Goal: Task Accomplishment & Management: Complete application form

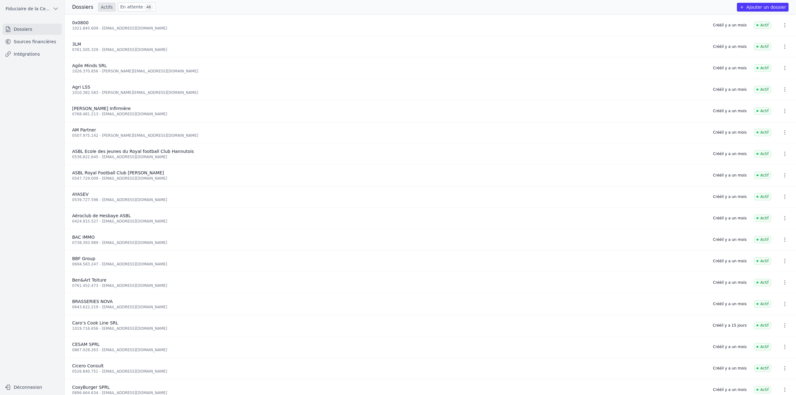
click at [130, 7] on link "En attente 46" at bounding box center [137, 6] width 38 height 9
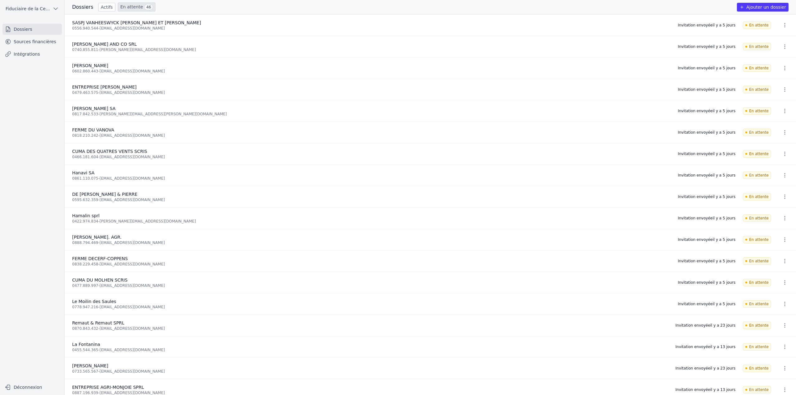
click at [100, 8] on link "Actifs" at bounding box center [106, 7] width 17 height 9
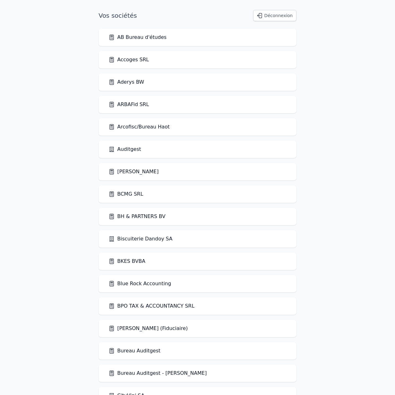
scroll to position [1116, 0]
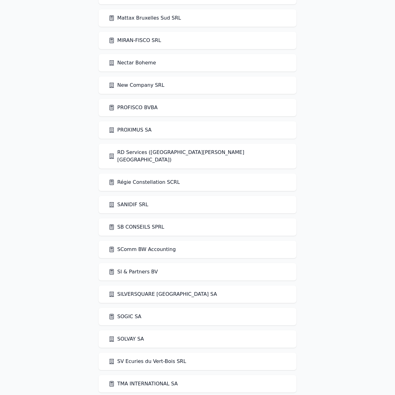
click at [123, 313] on link "SOGIC SA" at bounding box center [125, 316] width 33 height 7
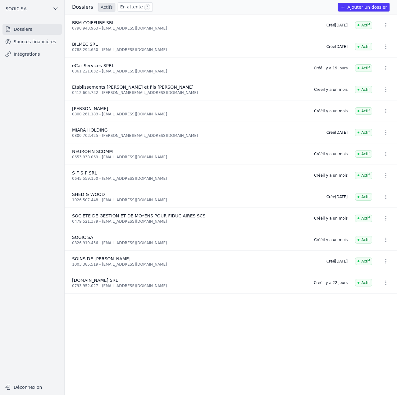
click at [29, 41] on link "Sources financières" at bounding box center [31, 41] width 59 height 11
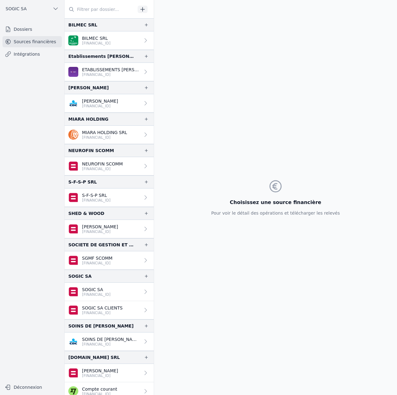
scroll to position [6, 0]
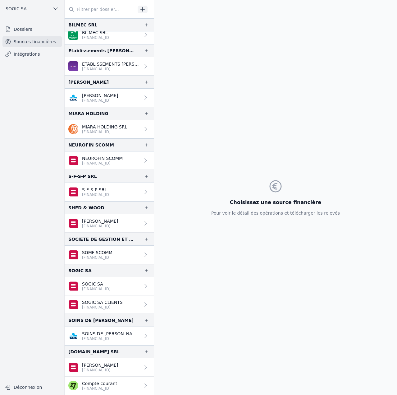
click at [36, 27] on link "Dossiers" at bounding box center [31, 29] width 59 height 11
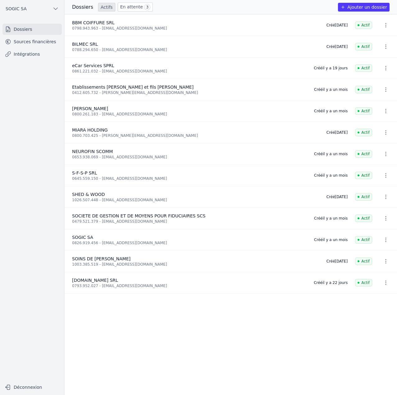
click at [16, 10] on span "SOGIC SA" at bounding box center [16, 9] width 21 height 6
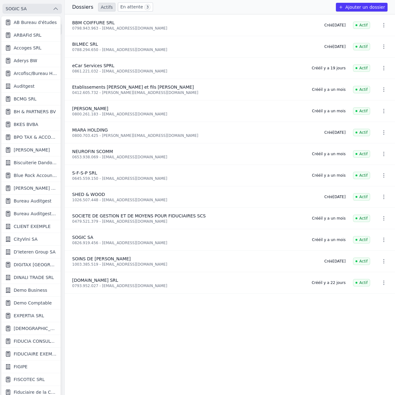
click at [32, 329] on span "Echeeri, Mohammed" at bounding box center [35, 328] width 43 height 6
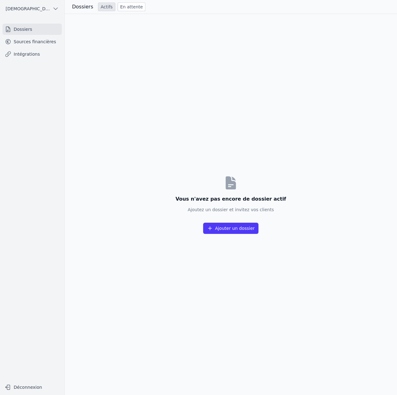
click at [34, 40] on link "Sources financières" at bounding box center [31, 41] width 59 height 11
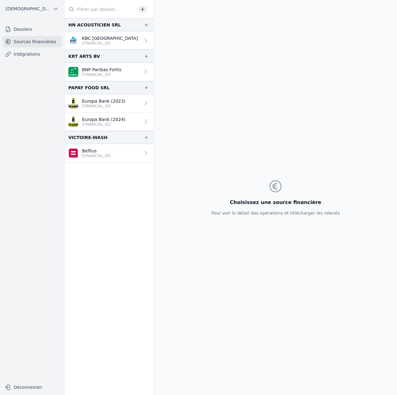
click at [115, 41] on p "BE84 7330 7092 9359" at bounding box center [110, 43] width 56 height 5
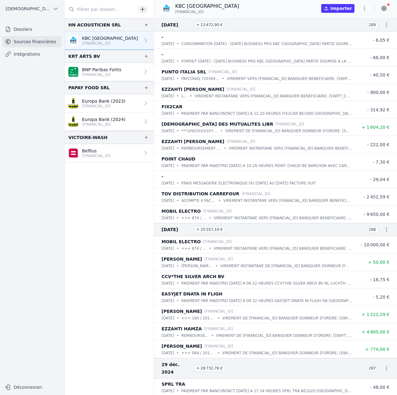
click at [113, 74] on p "BE41 0019 5746 1010" at bounding box center [101, 74] width 39 height 5
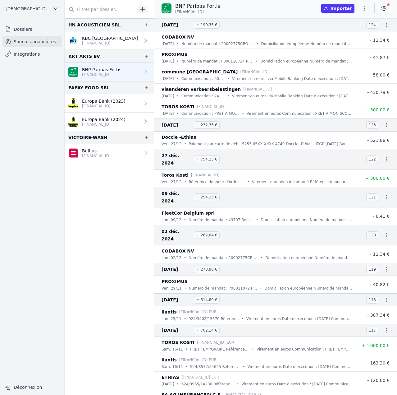
click at [108, 106] on p "BE52 6717 6438 2909" at bounding box center [104, 106] width 44 height 5
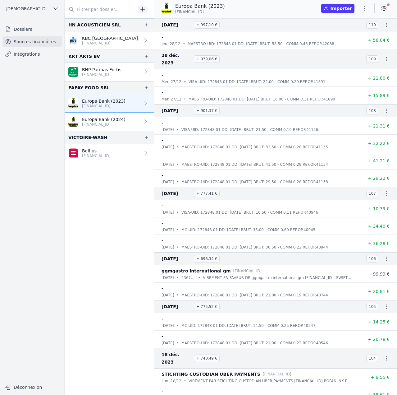
click at [109, 126] on p "BE52 6717 6438 2909" at bounding box center [104, 124] width 44 height 5
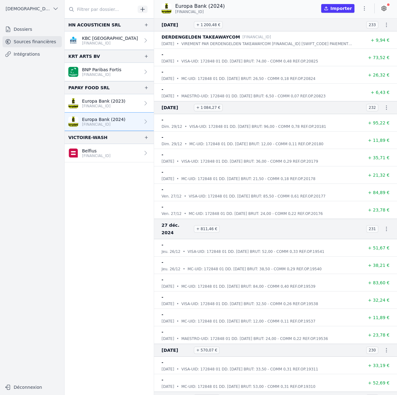
click at [111, 156] on p "BE11 0682 4429 6648" at bounding box center [96, 155] width 29 height 5
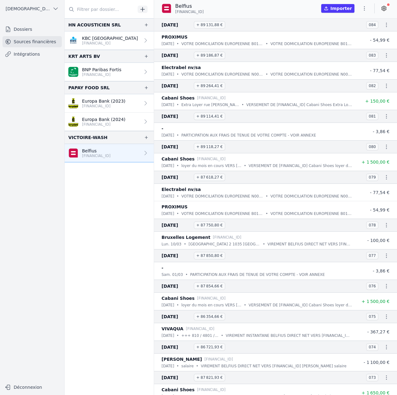
click at [339, 9] on button "Importer" at bounding box center [337, 8] width 33 height 9
click at [106, 115] on link "Europa Bank (2024) BE52 6717 6438 2909" at bounding box center [109, 122] width 89 height 18
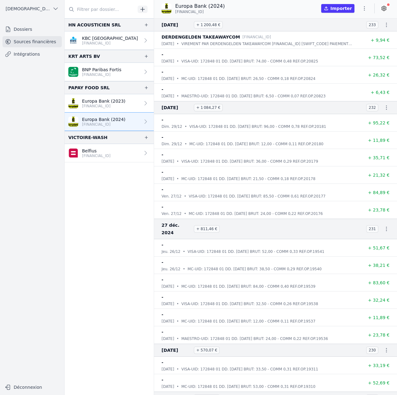
click at [108, 104] on p "BE52 6717 6438 2909" at bounding box center [104, 106] width 44 height 5
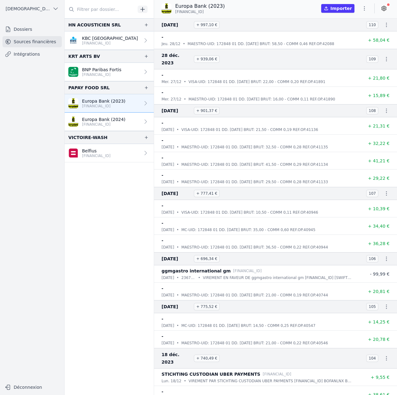
click at [108, 72] on p "BNP Paribas Fortis" at bounding box center [101, 70] width 39 height 6
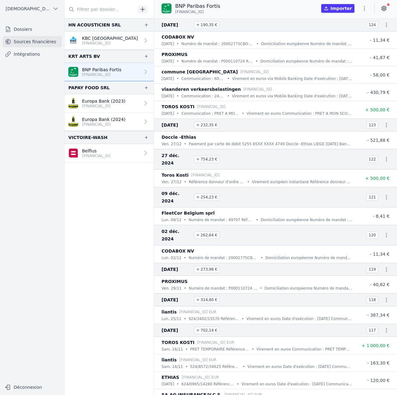
click at [107, 40] on p "KBC [GEOGRAPHIC_DATA]" at bounding box center [110, 38] width 56 height 6
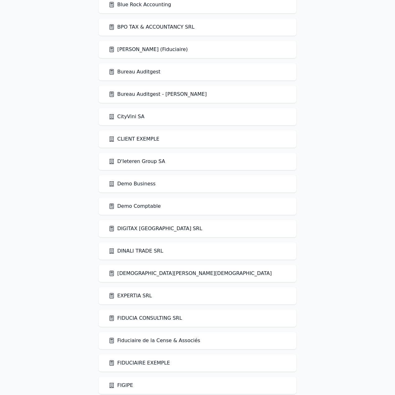
scroll to position [280, 0]
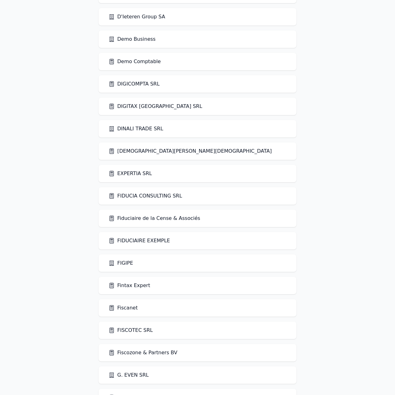
scroll to position [330, 0]
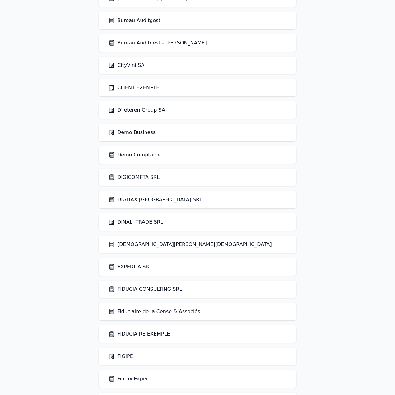
click at [135, 178] on link "DIGICOMPTA SRL" at bounding box center [134, 176] width 51 height 7
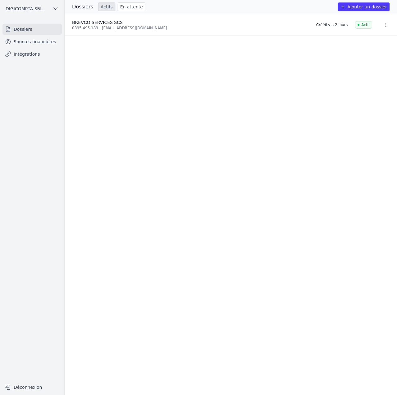
click at [22, 46] on link "Sources financières" at bounding box center [31, 41] width 59 height 11
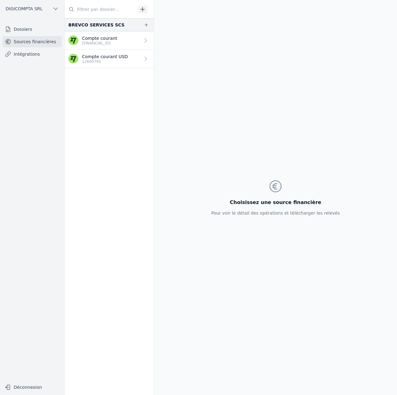
click at [30, 28] on link "Dossiers" at bounding box center [31, 29] width 59 height 11
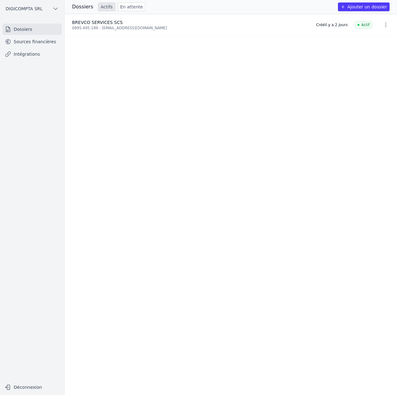
click at [359, 6] on button "Ajouter un dossier" at bounding box center [364, 6] width 52 height 9
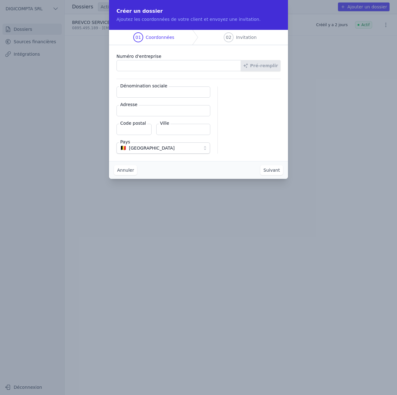
paste input "1012.655.848"
type input "1012.655.848"
click at [260, 67] on button "Pré-remplir" at bounding box center [261, 65] width 40 height 11
type input "OXAN 24 SRL"
type input "Rue Eva Dupont 1"
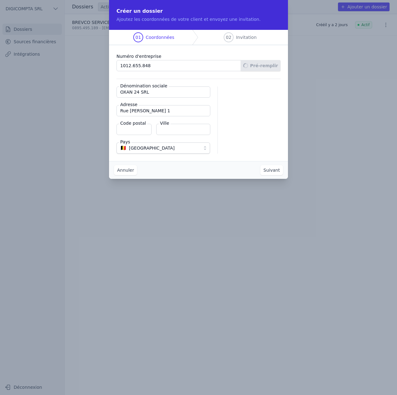
type input "7011"
type input "Mons"
click at [277, 171] on button "Suivant" at bounding box center [272, 170] width 23 height 10
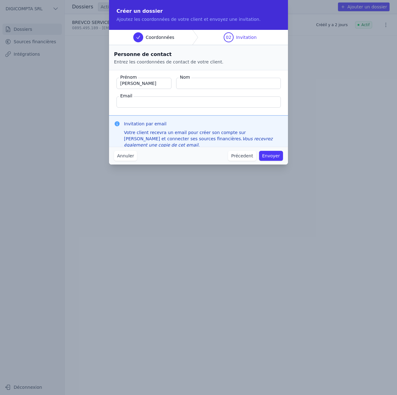
type input "Quentin"
type input "Roquet"
type input "quentin@magello.ai"
click at [211, 122] on h3 "Invitation par email" at bounding box center [203, 124] width 159 height 6
click at [271, 157] on button "Envoyer" at bounding box center [271, 156] width 24 height 10
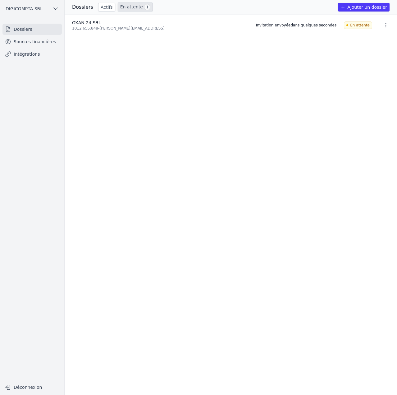
click at [40, 44] on link "Sources financières" at bounding box center [31, 41] width 59 height 11
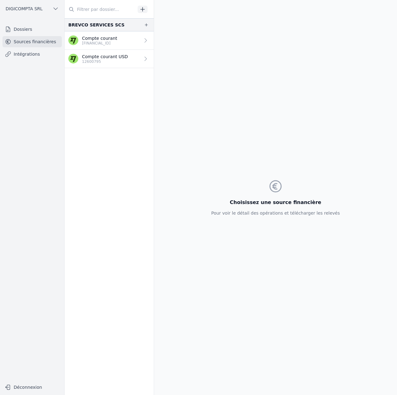
click at [145, 11] on icon "button" at bounding box center [143, 9] width 6 height 6
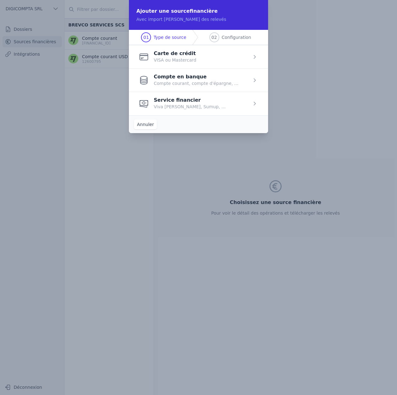
click at [187, 82] on span "button" at bounding box center [198, 79] width 139 height 23
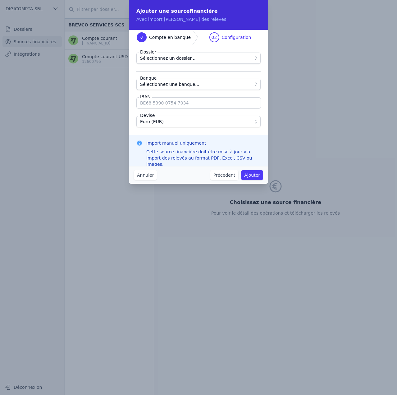
click at [166, 58] on span "Sélectionnez un dossier..." at bounding box center [167, 57] width 55 height 7
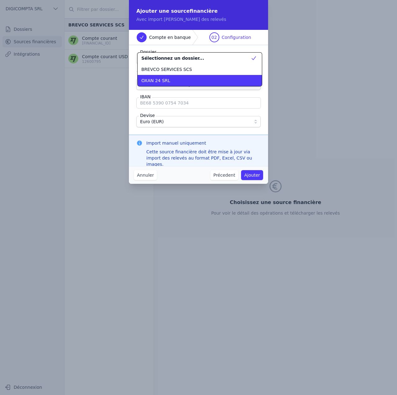
click at [168, 77] on li "OXAN 24 SRL" at bounding box center [200, 80] width 124 height 11
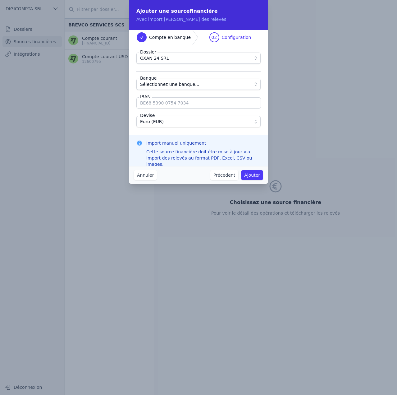
click at [169, 85] on span "Sélectionnez une banque..." at bounding box center [169, 84] width 59 height 7
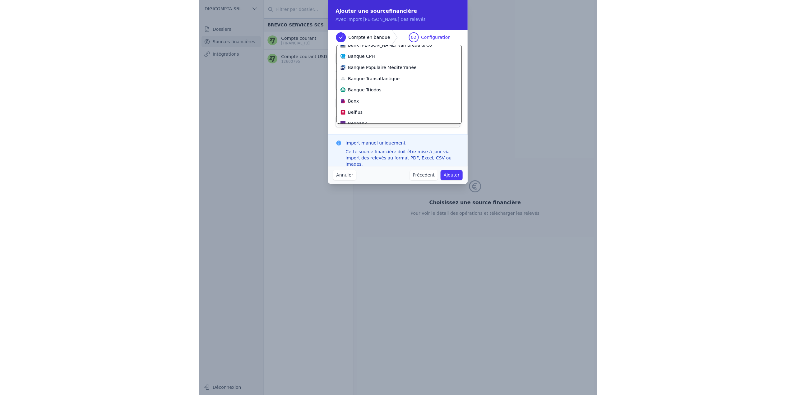
scroll to position [61, 0]
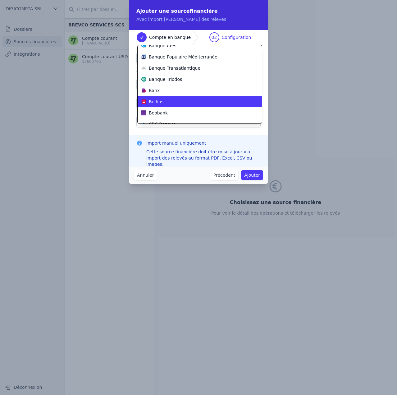
click at [169, 101] on div "Belfius" at bounding box center [195, 102] width 109 height 6
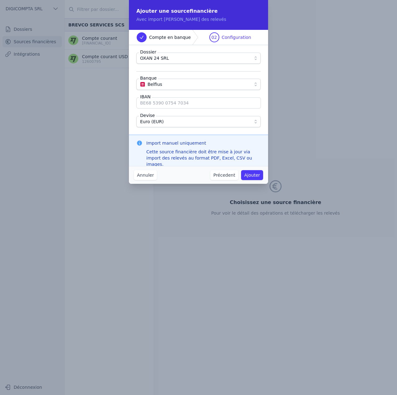
click at [159, 104] on input "IBAN" at bounding box center [198, 102] width 125 height 11
paste input "BE34 0689 5285 6790"
type input "BE34 0689 5285 6790"
click at [253, 174] on button "Ajouter" at bounding box center [252, 175] width 22 height 10
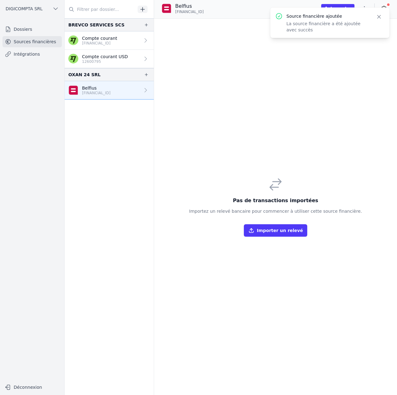
click at [272, 232] on button "Importer un relevé" at bounding box center [275, 230] width 63 height 12
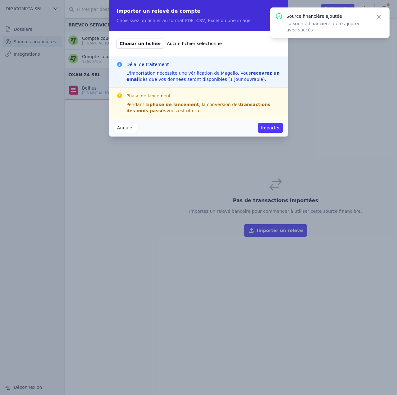
click at [379, 18] on icon "button" at bounding box center [379, 17] width 6 height 6
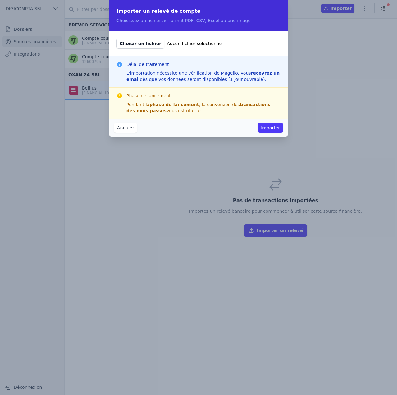
click at [145, 44] on span "Choisir un fichier" at bounding box center [141, 44] width 48 height 10
click at [117, 39] on input "Choisir un fichier Aucun fichier sélectionné" at bounding box center [116, 38] width 0 height 0
type input "C:\fakepath\BE34 0689 5285 6790 2025-06-24 12-13-42 1 (1).csv"
click at [127, 129] on button "Annuler" at bounding box center [125, 128] width 23 height 10
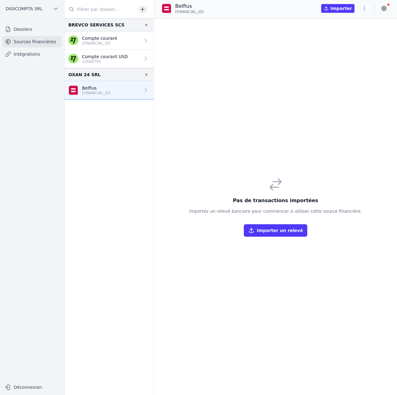
click at [145, 74] on icon "button" at bounding box center [146, 74] width 5 height 5
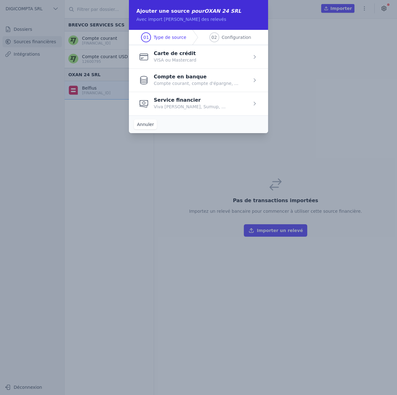
click at [184, 86] on span "button" at bounding box center [198, 79] width 139 height 23
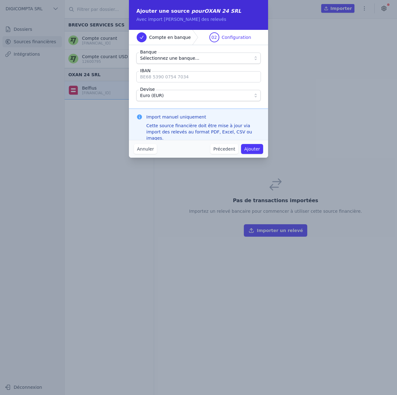
click at [222, 150] on button "Précedent" at bounding box center [224, 149] width 28 height 10
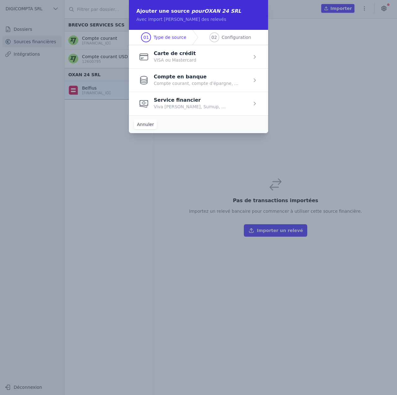
click at [181, 82] on span "button" at bounding box center [198, 79] width 139 height 23
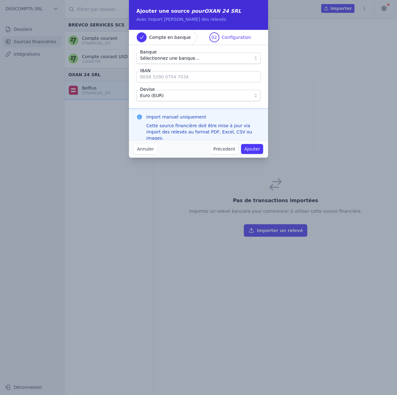
click at [148, 150] on button "Annuler" at bounding box center [145, 149] width 23 height 10
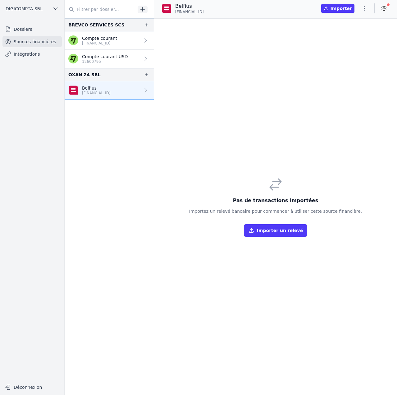
click at [279, 234] on button "Importer un relevé" at bounding box center [275, 230] width 63 height 12
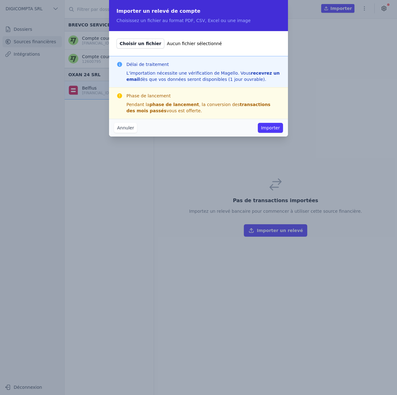
click at [124, 129] on button "Annuler" at bounding box center [125, 128] width 23 height 10
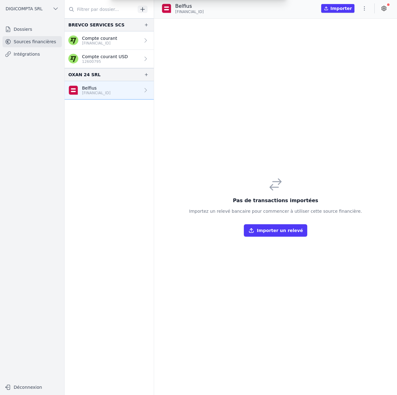
click at [201, 177] on div "Importer un relevé de compte Choisissez un fichier au format PDF, CSV, Excel ou…" at bounding box center [198, 197] width 397 height 395
click at [340, 12] on button "Importer" at bounding box center [337, 8] width 33 height 9
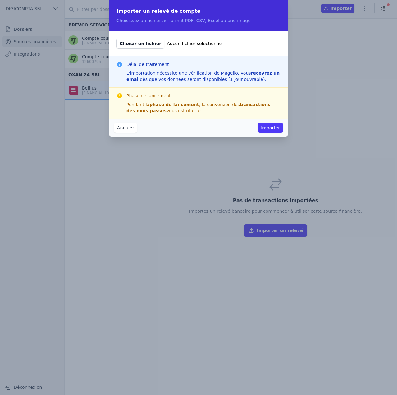
click at [140, 44] on span "Choisir un fichier" at bounding box center [141, 44] width 48 height 10
click at [117, 39] on input "Choisir un fichier Aucun fichier sélectionné" at bounding box center [116, 38] width 0 height 0
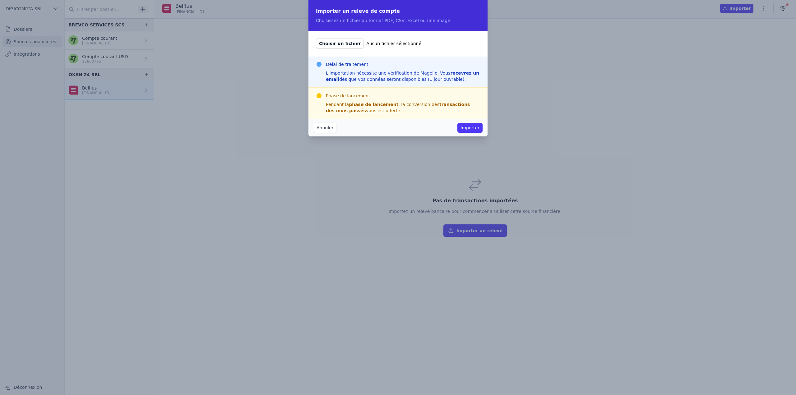
click at [325, 127] on button "Annuler" at bounding box center [324, 128] width 23 height 10
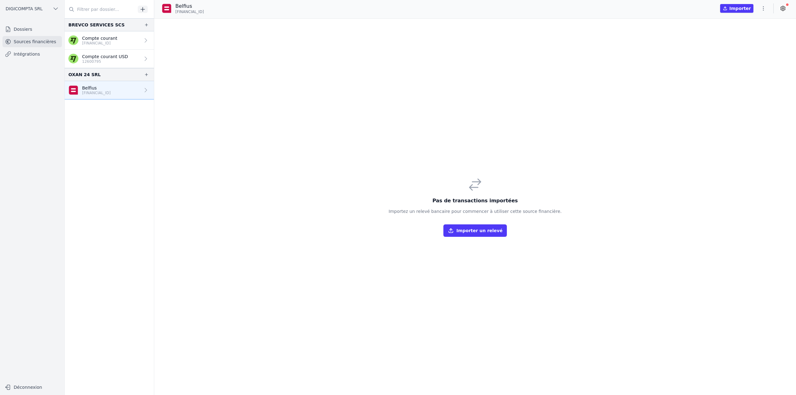
click at [395, 67] on div "Pas de transactions importées Importez un relevé bancaire pour commencer à util…" at bounding box center [475, 207] width 642 height 377
click at [395, 10] on icon "button" at bounding box center [763, 8] width 6 height 6
click at [395, 46] on button "Import CSV *" at bounding box center [748, 45] width 45 height 12
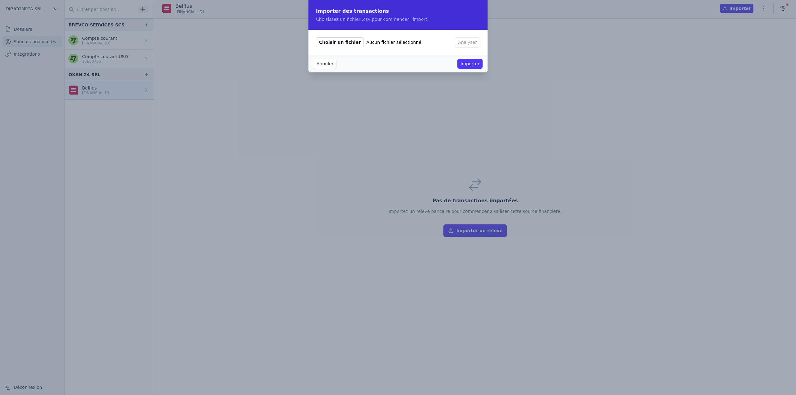
click at [344, 42] on span "Choisir un fichier" at bounding box center [340, 42] width 48 height 10
click at [316, 37] on input "Choisir un fichier Aucun fichier sélectionné" at bounding box center [316, 37] width 0 height 0
type input "C:\fakepath\BE34 0689 5285 6790 2025-06-24 12-13-42 1 (1).csv"
click at [395, 40] on button "Analyser" at bounding box center [467, 42] width 25 height 10
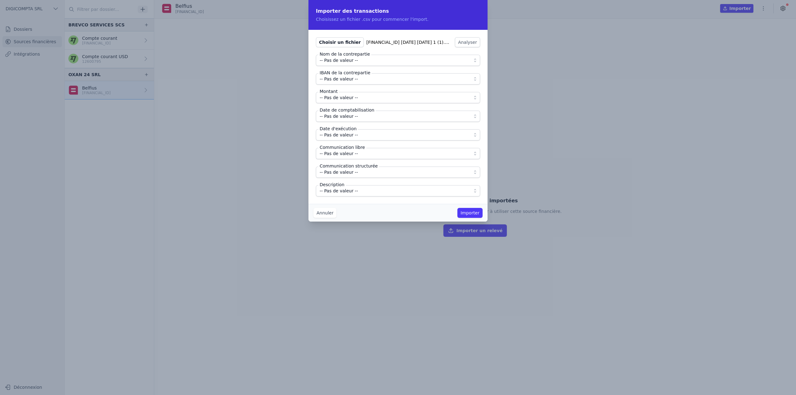
click at [363, 62] on span "-- Pas de valeur --" at bounding box center [394, 60] width 148 height 7
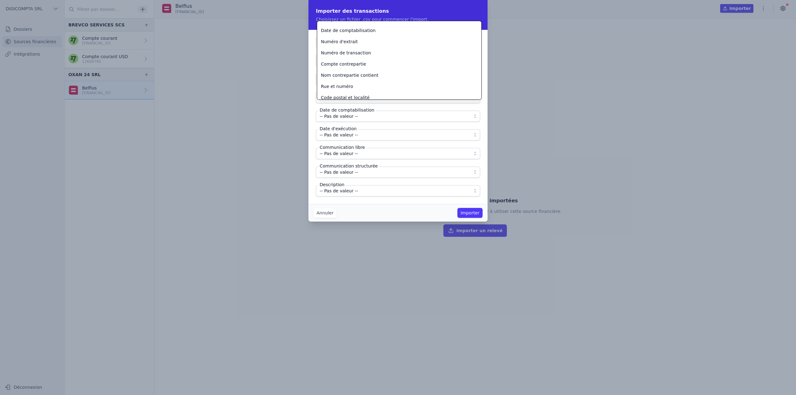
scroll to position [7, 0]
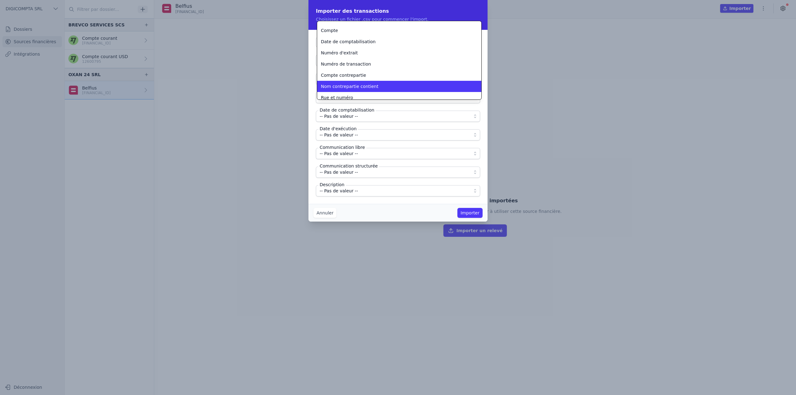
click at [361, 88] on span "Nom contrepartie contient" at bounding box center [350, 86] width 58 height 6
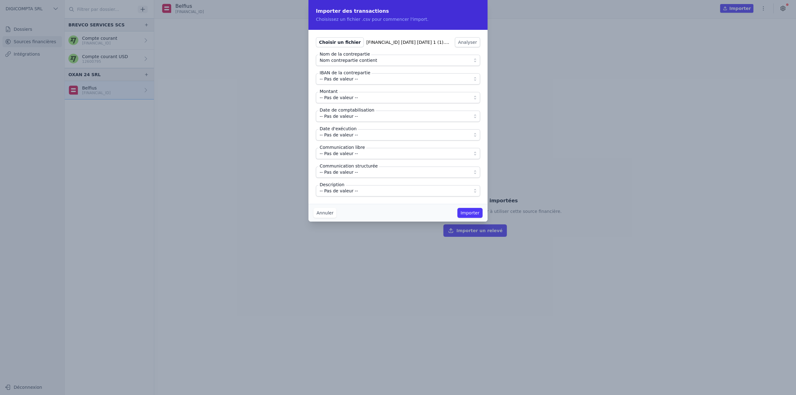
click at [356, 80] on span "-- Pas de valeur --" at bounding box center [394, 78] width 148 height 7
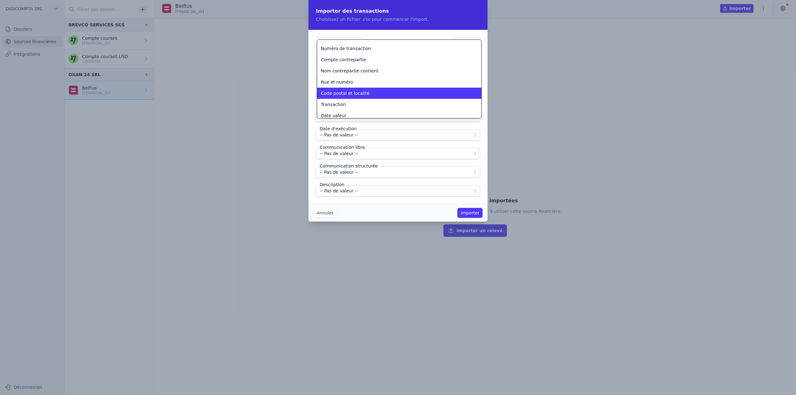
scroll to position [31, 0]
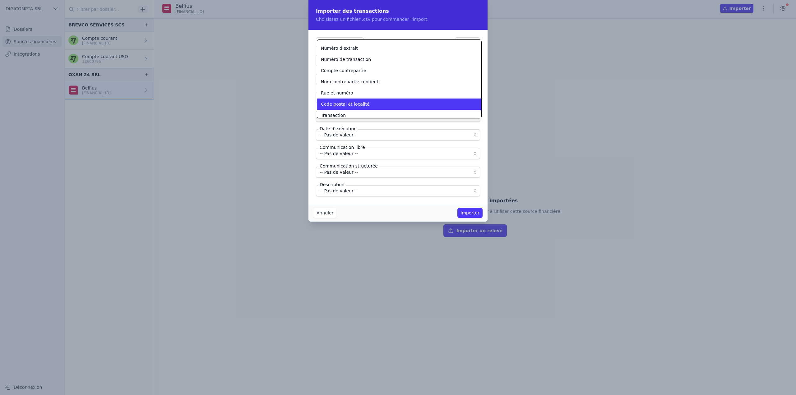
click at [355, 74] on li "Compte contrepartie" at bounding box center [399, 70] width 164 height 11
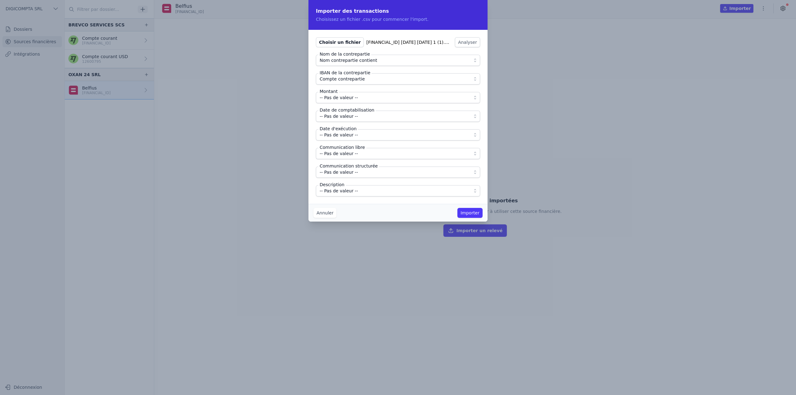
click at [354, 100] on span "-- Pas de valeur --" at bounding box center [339, 97] width 38 height 7
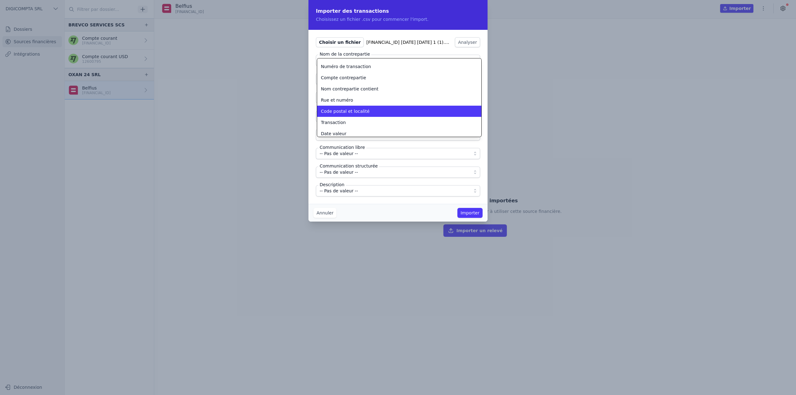
scroll to position [62, 0]
click at [347, 125] on div "Montant" at bounding box center [395, 125] width 149 height 6
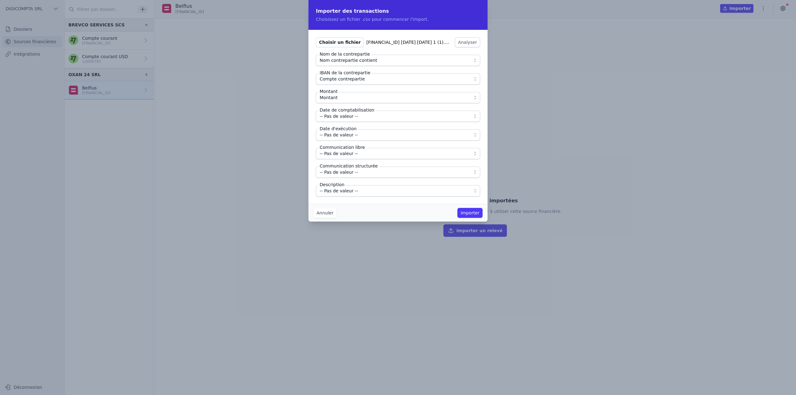
click at [349, 119] on span "-- Pas de valeur --" at bounding box center [339, 116] width 38 height 7
click at [349, 139] on span "Date de comptabilisation" at bounding box center [348, 139] width 55 height 6
click at [349, 136] on span "-- Pas de valeur --" at bounding box center [339, 134] width 38 height 7
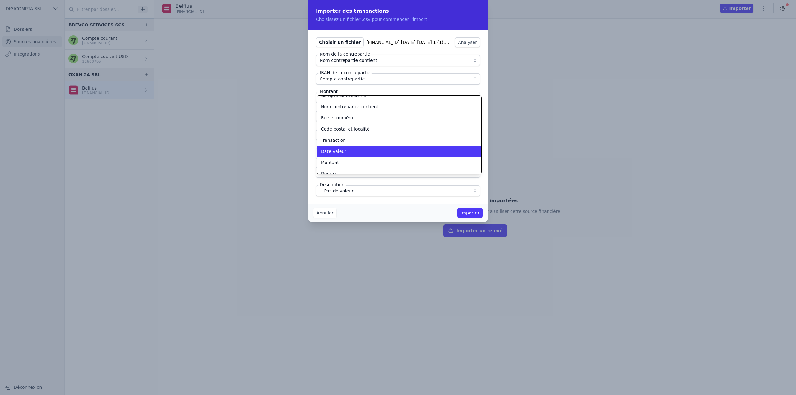
click at [348, 151] on div "Date valeur" at bounding box center [395, 151] width 149 height 6
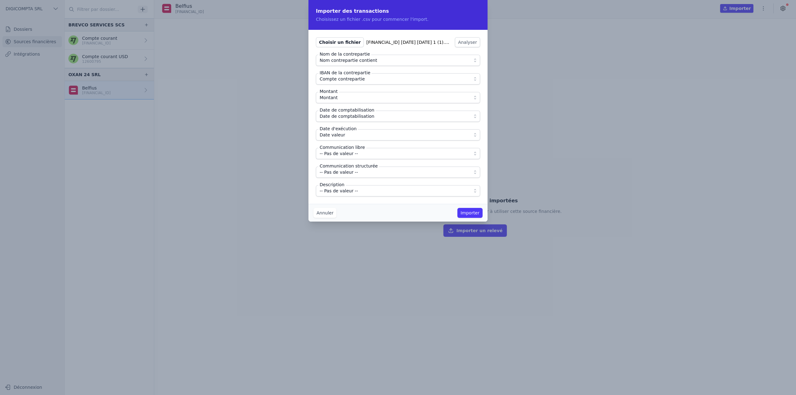
click at [349, 155] on span "-- Pas de valeur --" at bounding box center [339, 153] width 38 height 7
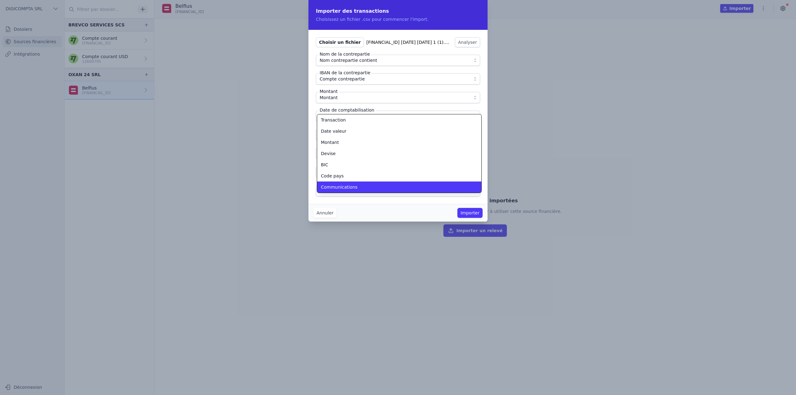
click at [348, 184] on span "Communications" at bounding box center [339, 187] width 37 height 6
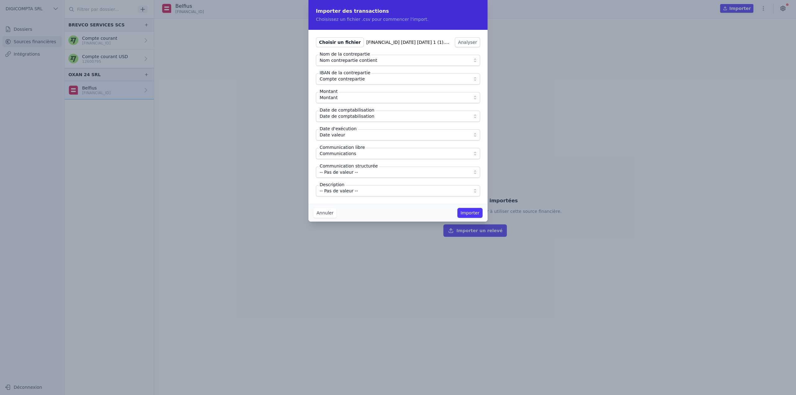
click at [345, 194] on span "-- Pas de valeur --" at bounding box center [339, 190] width 38 height 7
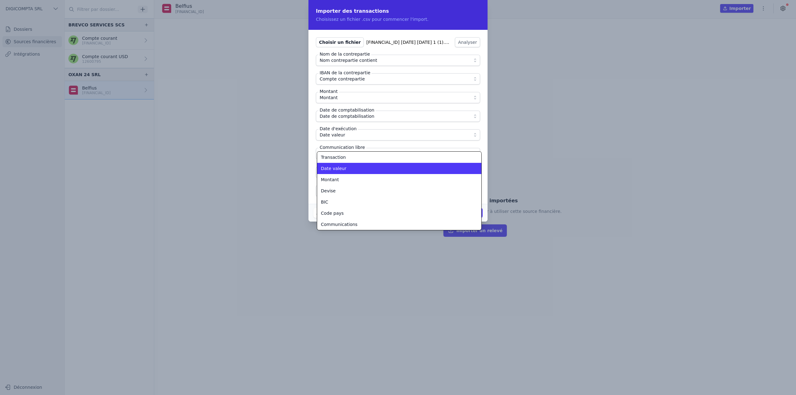
click at [337, 162] on li "Transaction" at bounding box center [399, 157] width 164 height 11
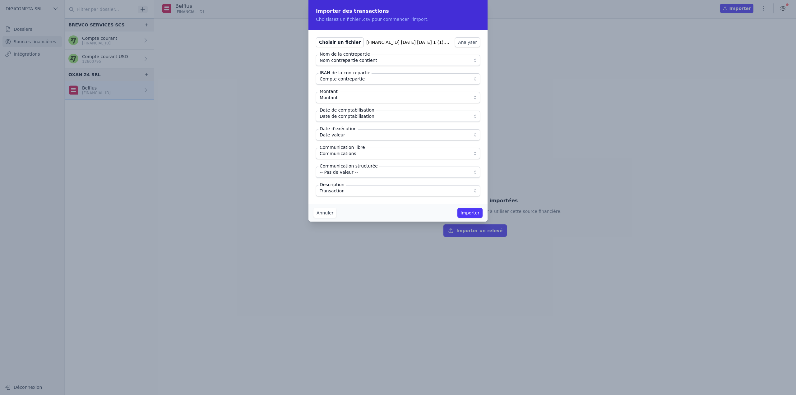
click at [354, 203] on div "Choisir un fichier BE34 0689 5285 6790 2025-06-24 12-13-42 1 (1).csv Analyser N…" at bounding box center [397, 117] width 179 height 174
click at [395, 214] on button "Importer" at bounding box center [469, 213] width 25 height 10
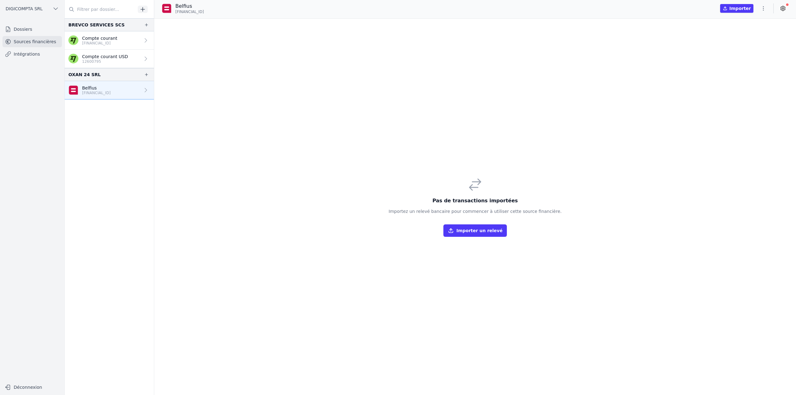
drag, startPoint x: 112, startPoint y: 56, endPoint x: 108, endPoint y: 84, distance: 28.2
click at [112, 56] on p "Compte courant USD" at bounding box center [105, 56] width 46 height 6
click at [107, 97] on link "Belfius BE34 0689 5285 6790" at bounding box center [109, 90] width 89 height 18
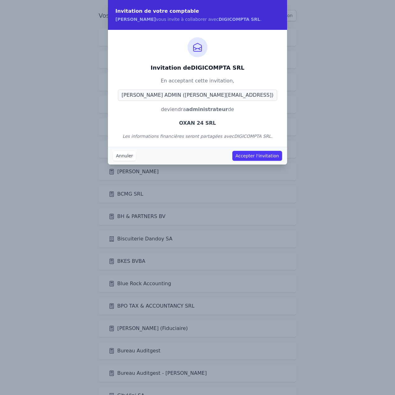
click at [254, 154] on button "Accepter l'invitation" at bounding box center [257, 156] width 50 height 10
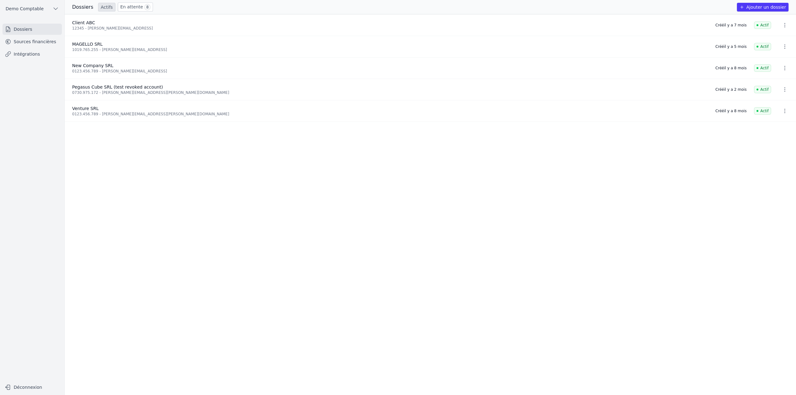
click at [33, 42] on link "Sources financières" at bounding box center [31, 41] width 59 height 11
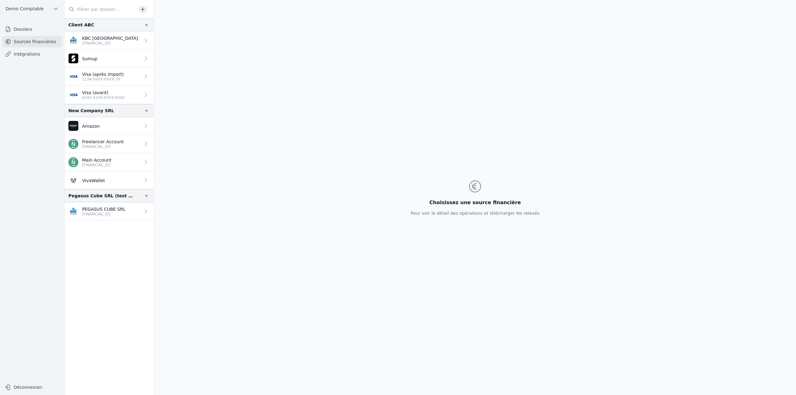
click at [99, 61] on link "Sumup" at bounding box center [109, 59] width 89 height 18
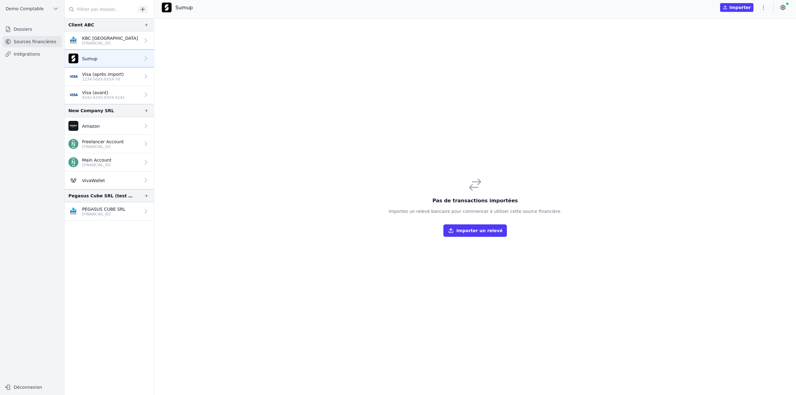
click at [106, 75] on p "Visa (après import)" at bounding box center [103, 74] width 42 height 6
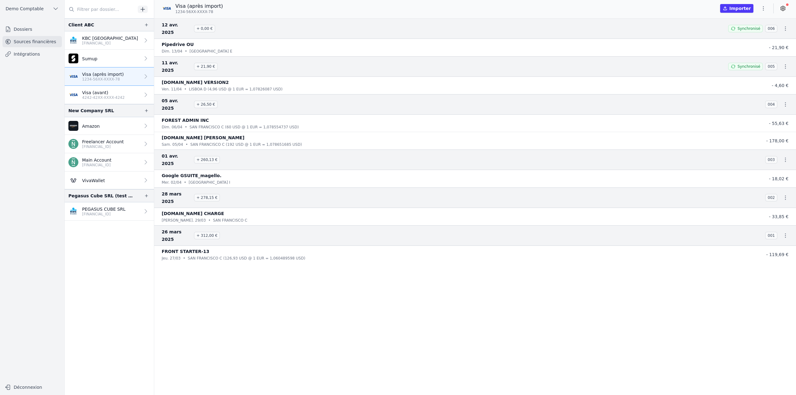
click at [109, 91] on p "Visa (avant)" at bounding box center [103, 93] width 43 height 6
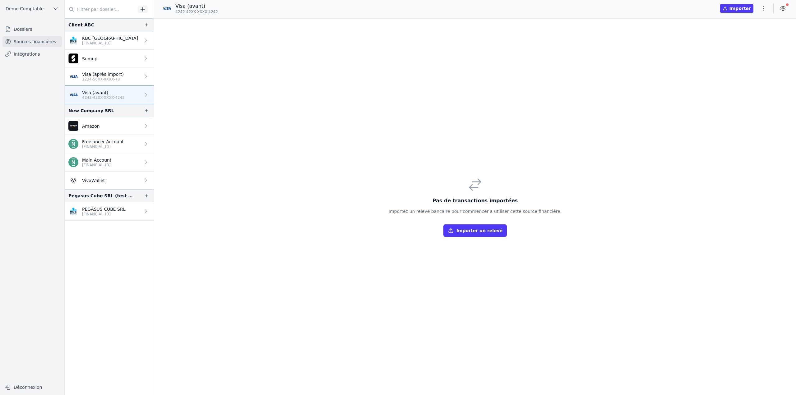
click at [103, 149] on p "[FINANCIAL_ID]" at bounding box center [103, 146] width 42 height 5
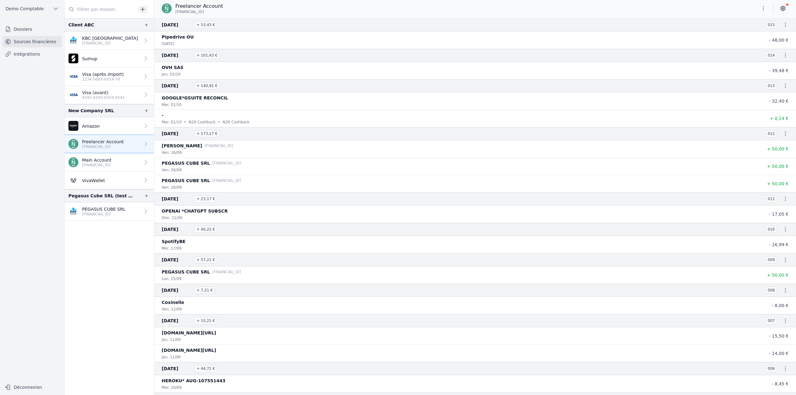
click at [105, 156] on link "Main Account DE31 1001 1001 2623 5208 14" at bounding box center [109, 162] width 89 height 18
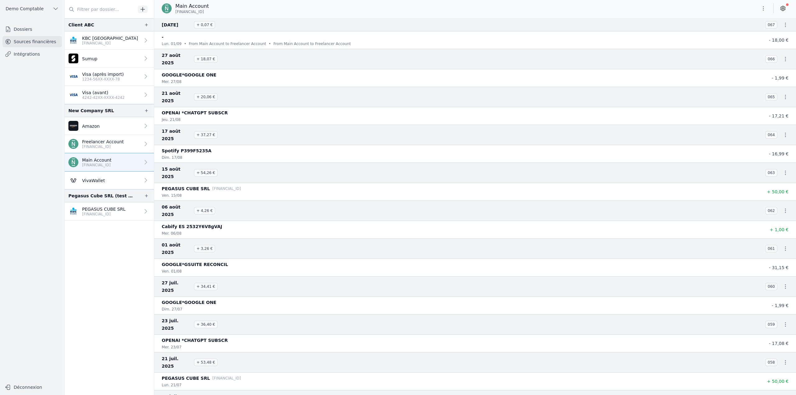
click at [110, 211] on p "PEGASUS CUBE SRL" at bounding box center [104, 209] width 44 height 6
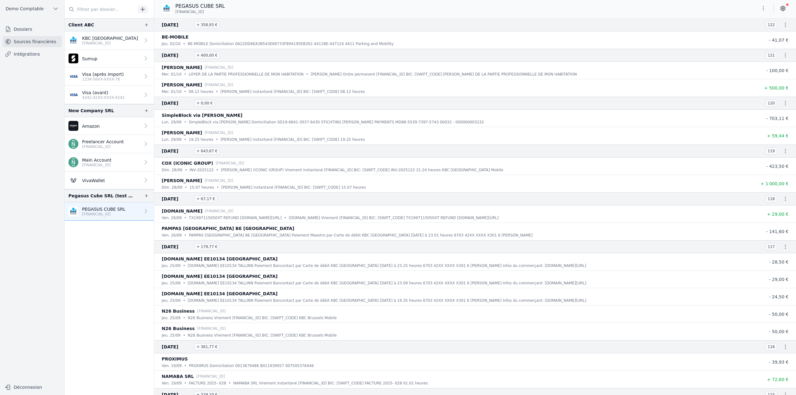
click at [101, 43] on p "[FINANCIAL_ID]" at bounding box center [110, 43] width 56 height 5
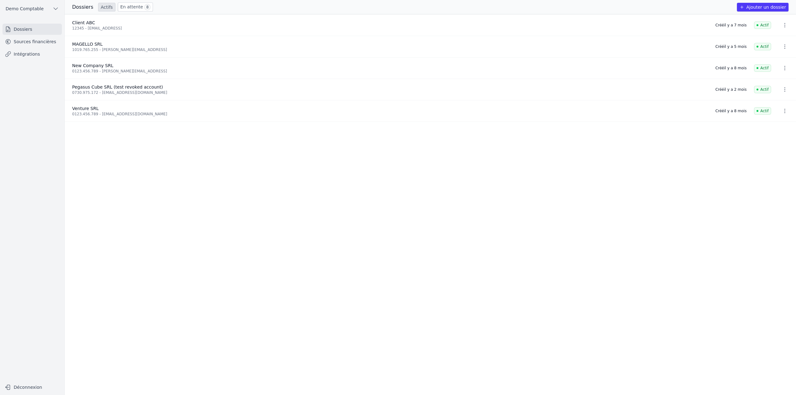
click at [33, 39] on link "Sources financières" at bounding box center [31, 41] width 59 height 11
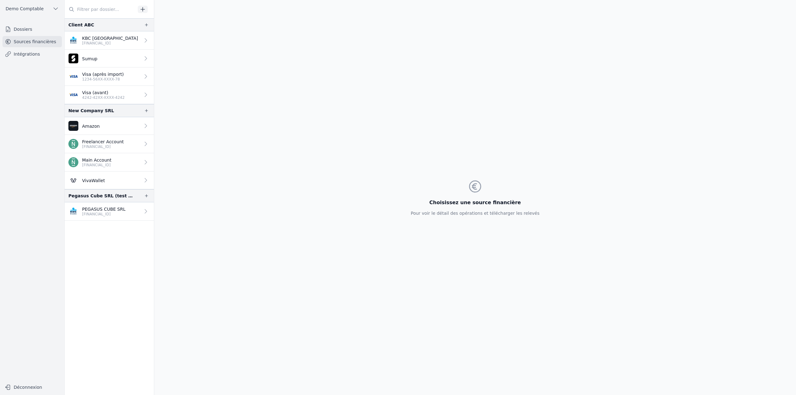
click at [113, 39] on p "KBC [GEOGRAPHIC_DATA]" at bounding box center [110, 38] width 56 height 6
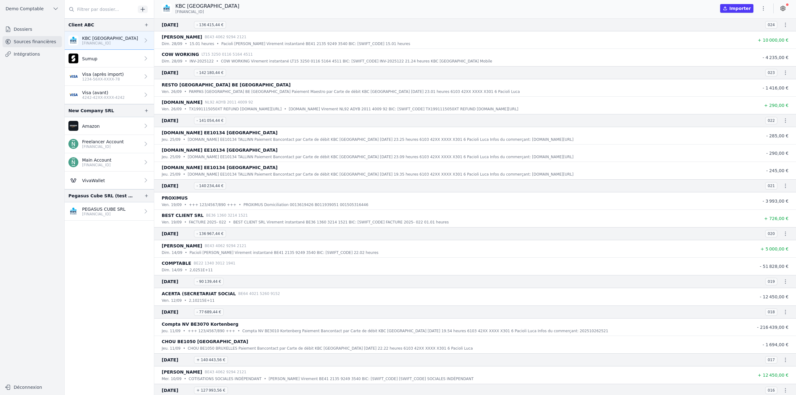
click at [784, 72] on icon "button" at bounding box center [785, 73] width 6 height 6
click at [767, 95] on link "Télécharger le PDF" at bounding box center [765, 95] width 55 height 11
